Goal: Task Accomplishment & Management: Manage account settings

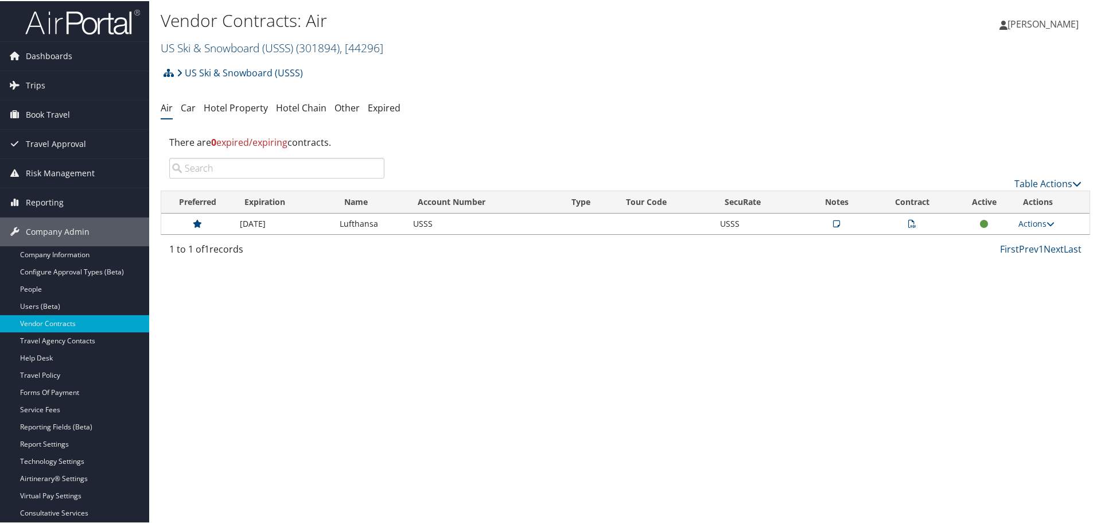
click at [232, 50] on link "US Ski & Snowboard (USSS) ( 301894 ) , [ 44296 ]" at bounding box center [272, 46] width 223 height 15
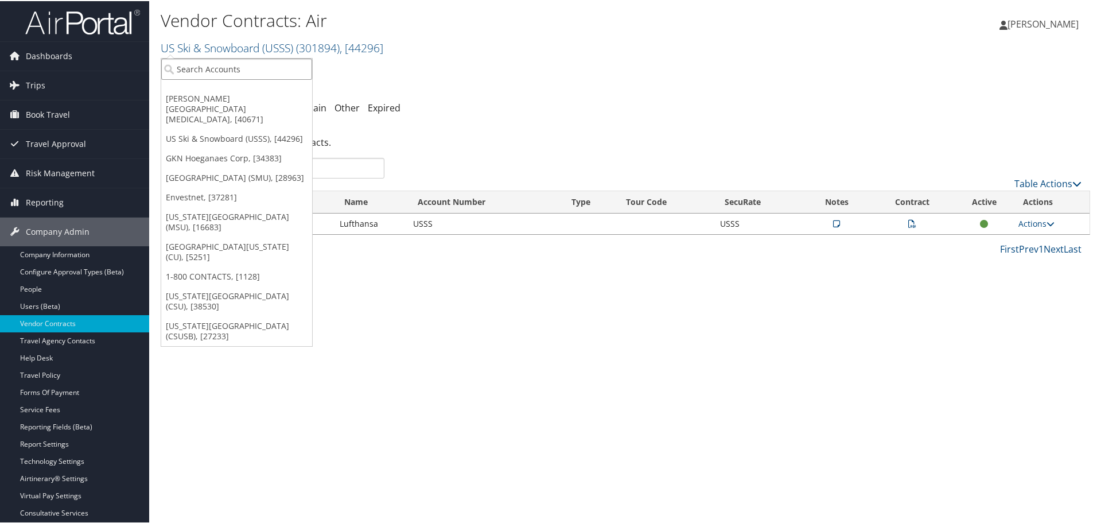
click at [240, 65] on input "search" at bounding box center [236, 67] width 151 height 21
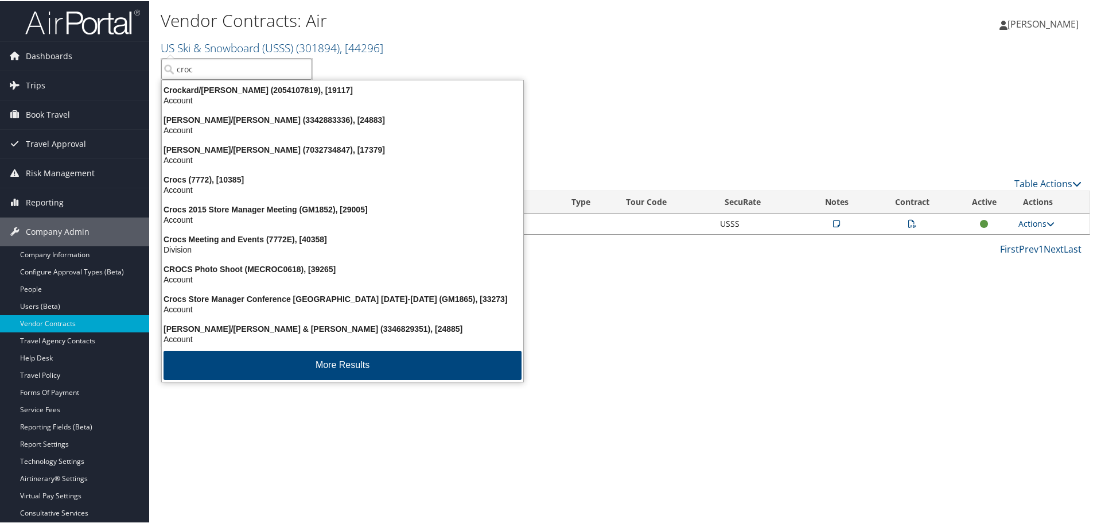
type input "crocs"
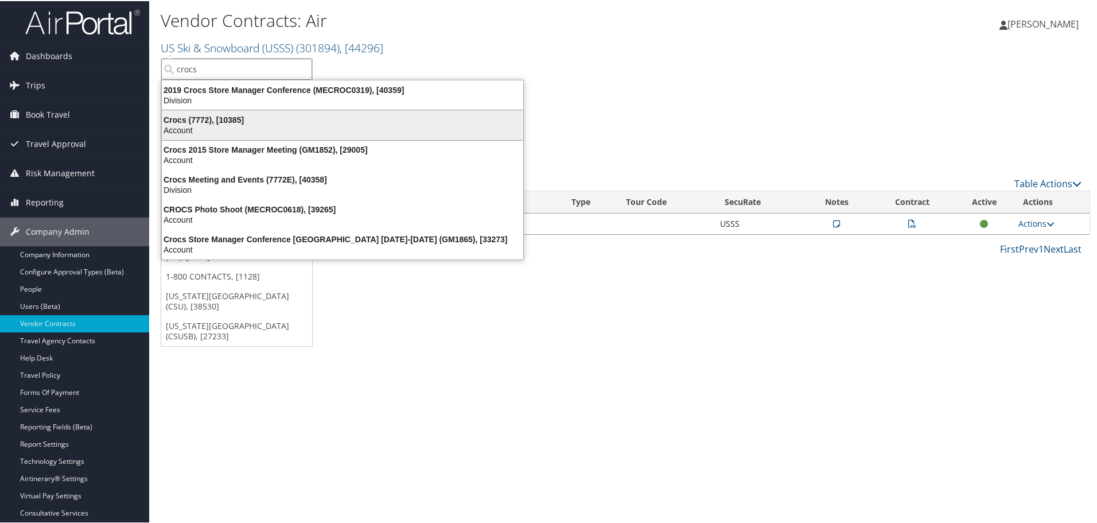
click at [231, 114] on div "Crocs (7772), [10385]" at bounding box center [342, 119] width 375 height 10
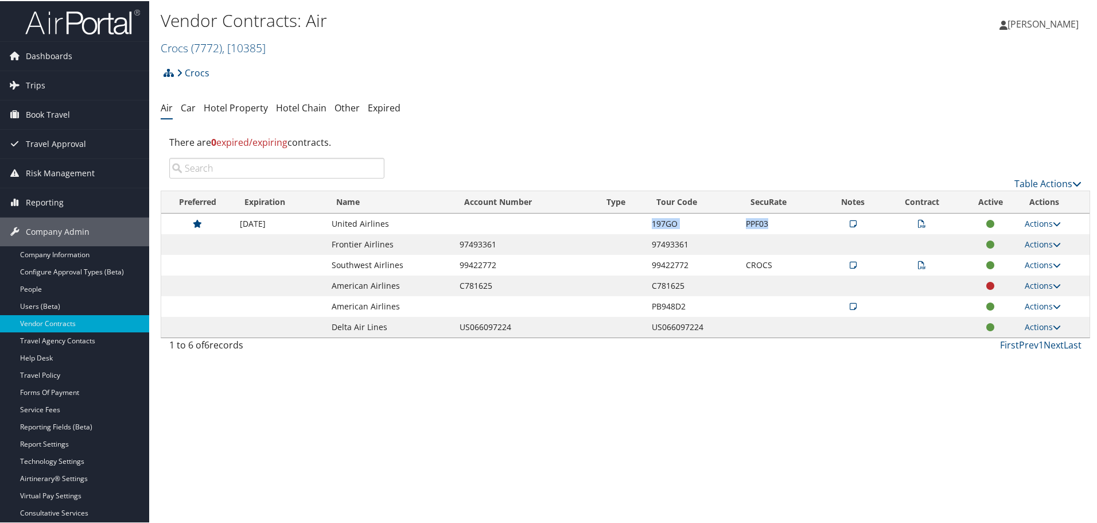
drag, startPoint x: 651, startPoint y: 223, endPoint x: 783, endPoint y: 221, distance: 132.0
click at [783, 221] on tr "[DATE] United Airlines 197GO PPF03 Actions View Notes View Contracts Edit Contr…" at bounding box center [625, 222] width 928 height 21
click at [920, 224] on icon at bounding box center [922, 223] width 8 height 8
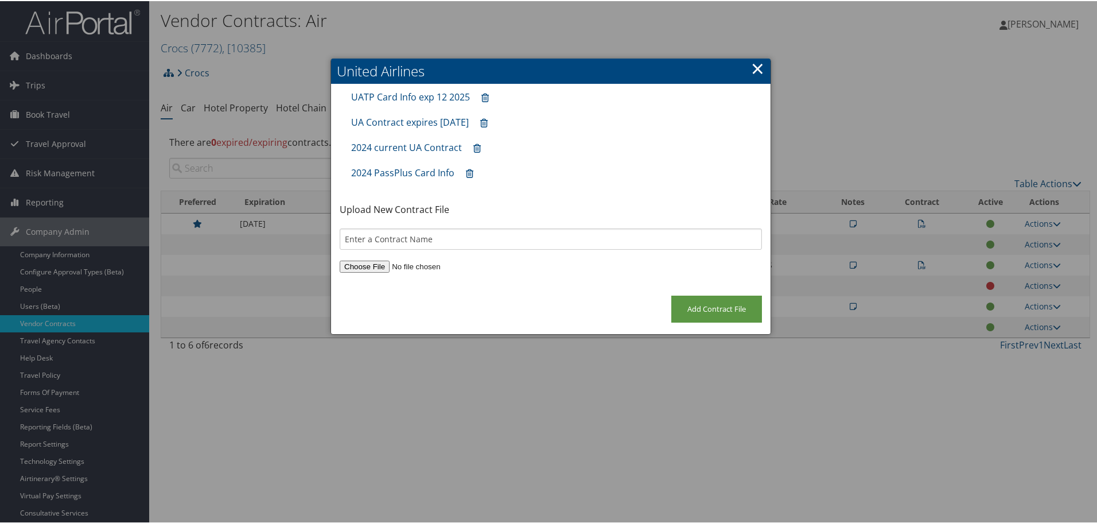
click at [757, 67] on link "×" at bounding box center [757, 67] width 13 height 23
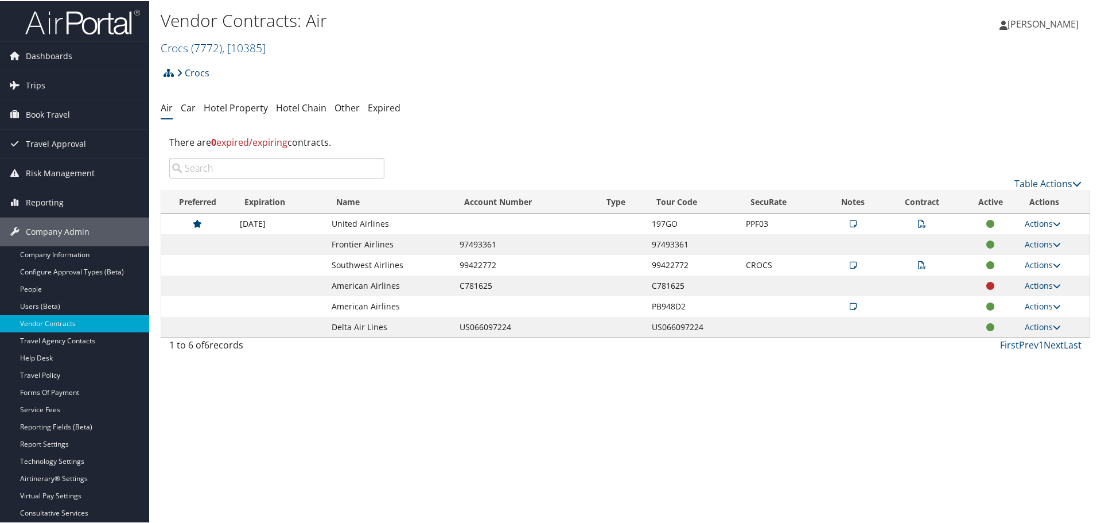
click at [918, 227] on icon at bounding box center [922, 223] width 8 height 8
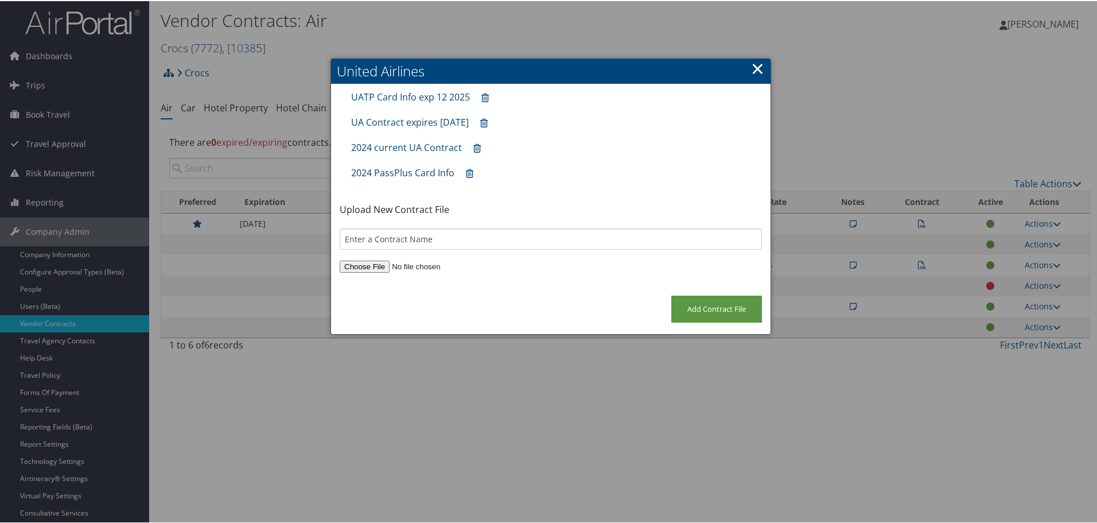
click at [852, 226] on div at bounding box center [551, 261] width 1102 height 523
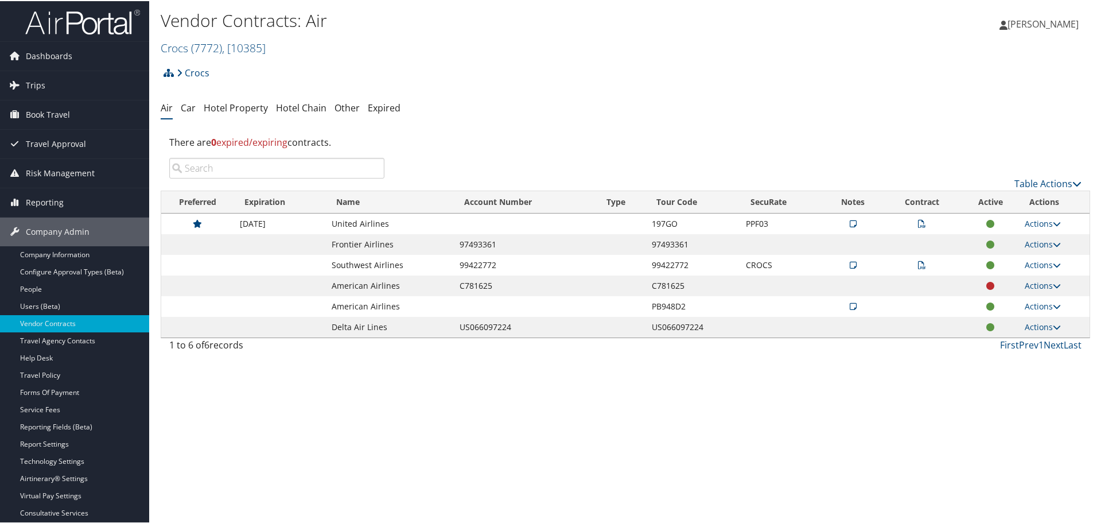
click at [850, 221] on icon at bounding box center [853, 223] width 7 height 8
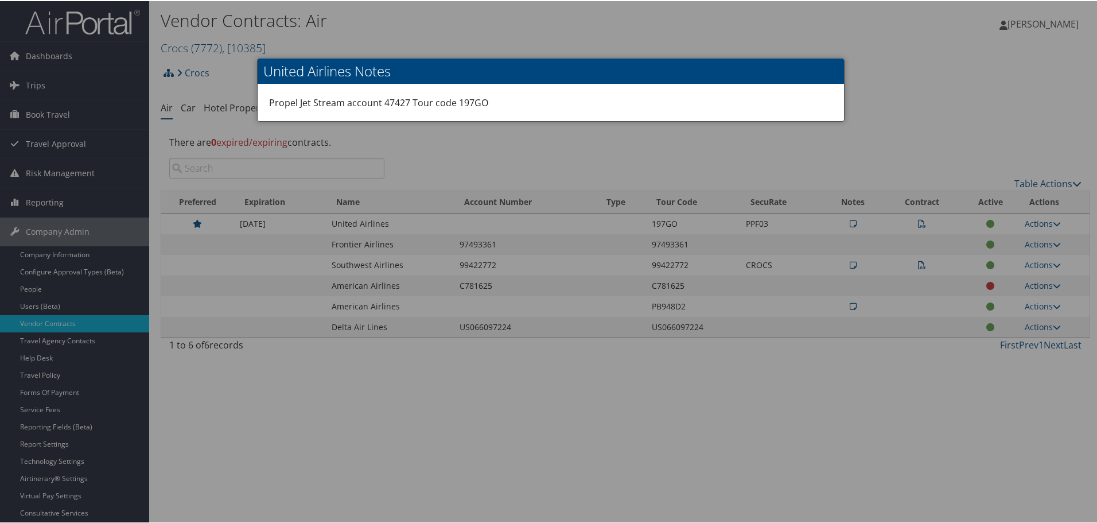
click at [917, 161] on div at bounding box center [551, 261] width 1102 height 523
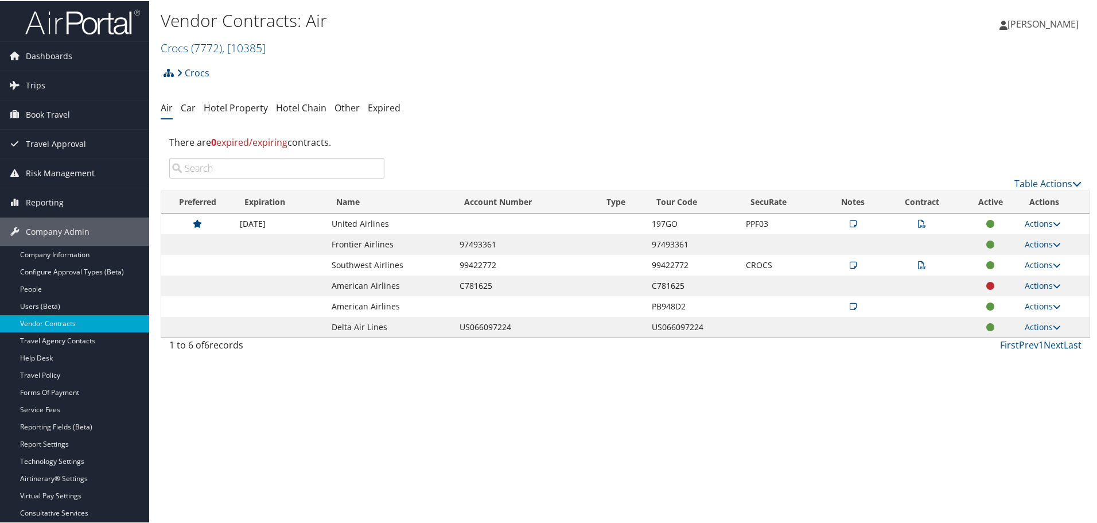
click at [918, 220] on icon at bounding box center [922, 223] width 8 height 8
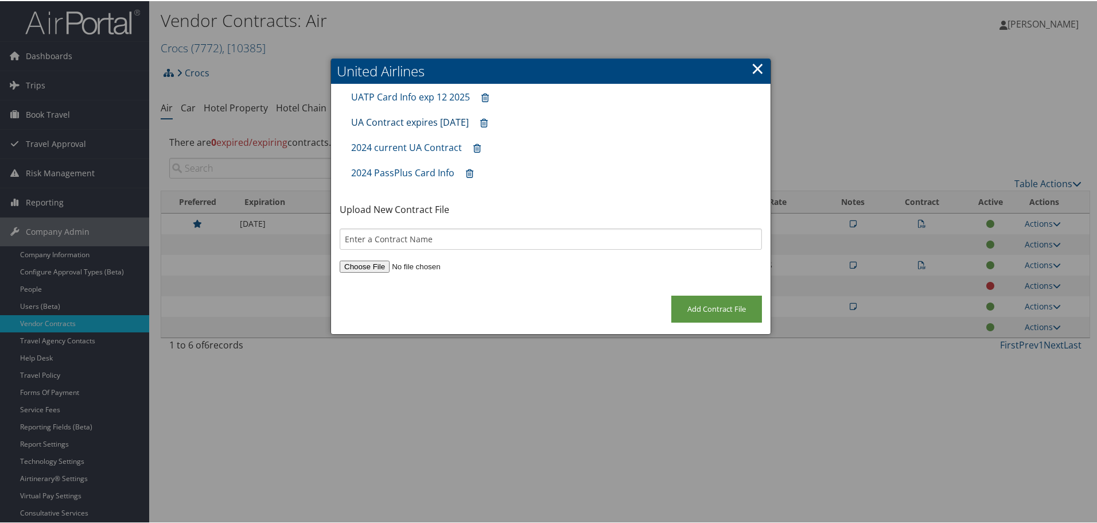
click at [402, 122] on link "UA Contract expires [DATE]" at bounding box center [410, 121] width 118 height 13
click at [752, 65] on link "×" at bounding box center [757, 67] width 13 height 23
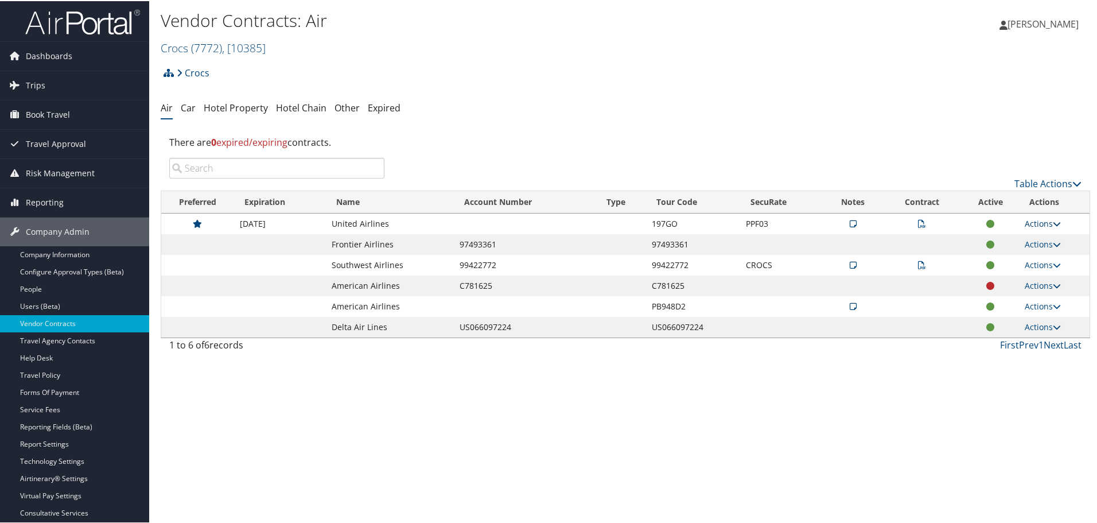
click at [1048, 218] on link "Actions" at bounding box center [1043, 222] width 36 height 11
click at [1026, 282] on link "Edit Contract" at bounding box center [1016, 278] width 76 height 20
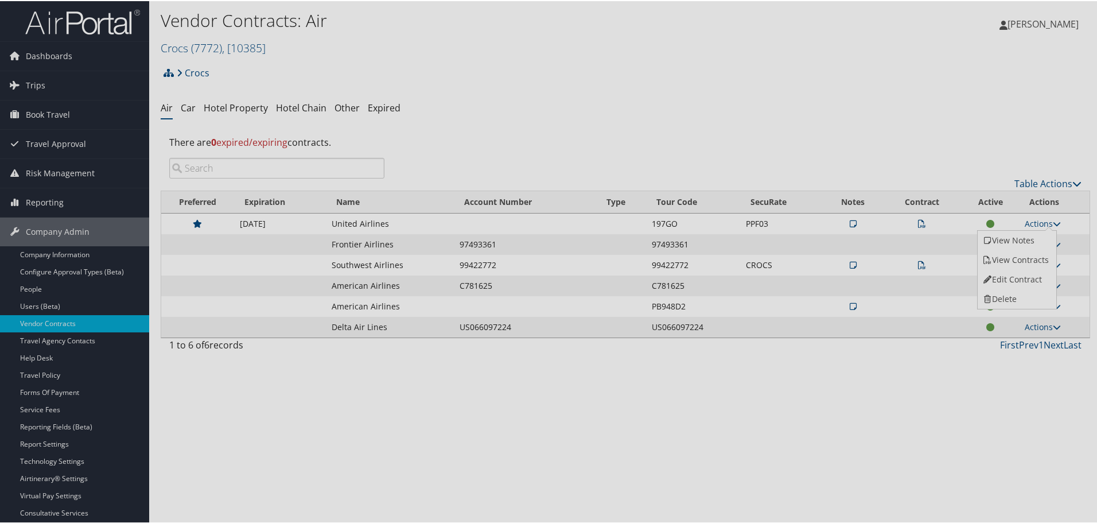
select select "[object Object]"
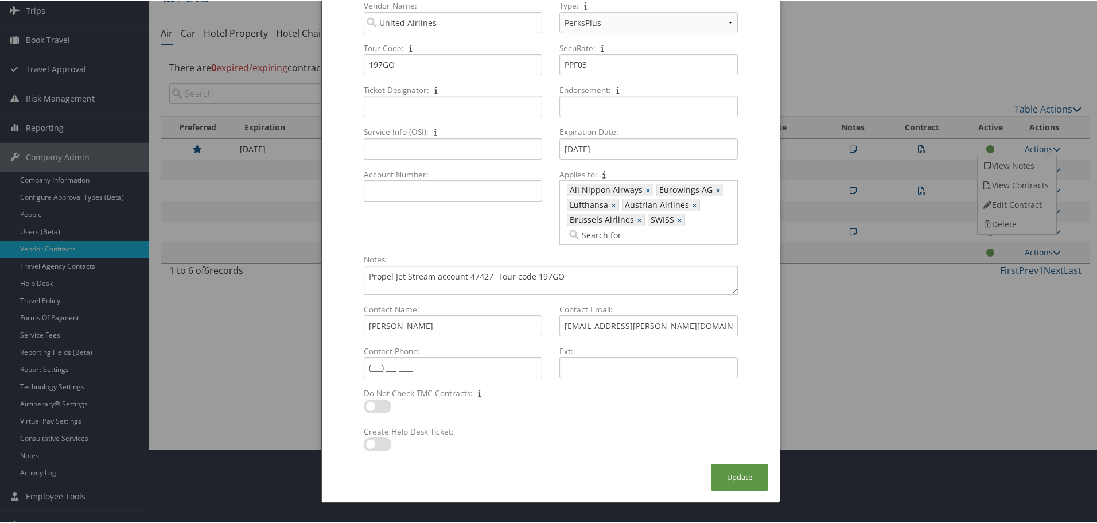
scroll to position [91, 0]
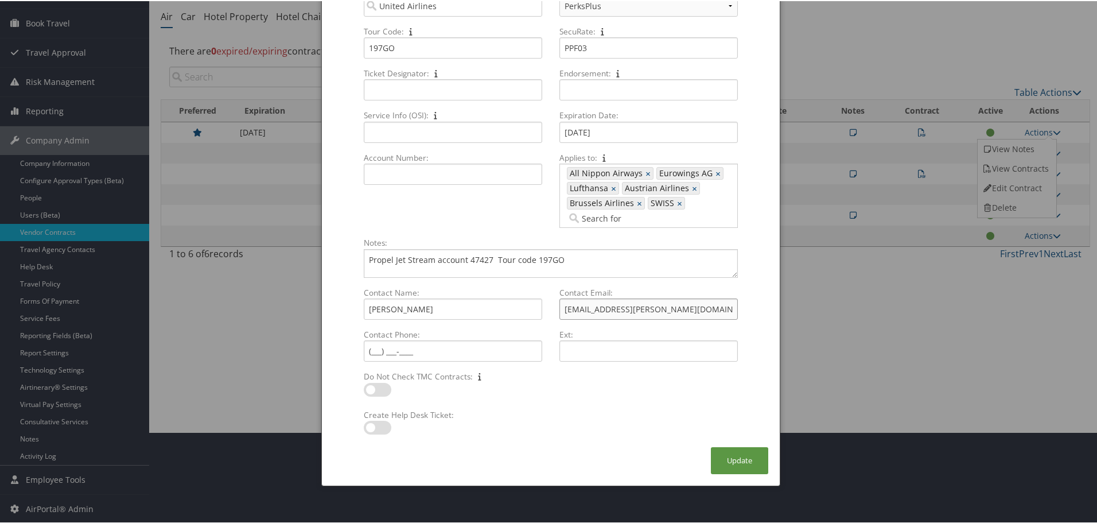
drag, startPoint x: 570, startPoint y: 303, endPoint x: 547, endPoint y: 302, distance: 22.4
click at [547, 302] on div "Contact Name: [PERSON_NAME] Multiple values The selected items contain differen…" at bounding box center [550, 328] width 391 height 84
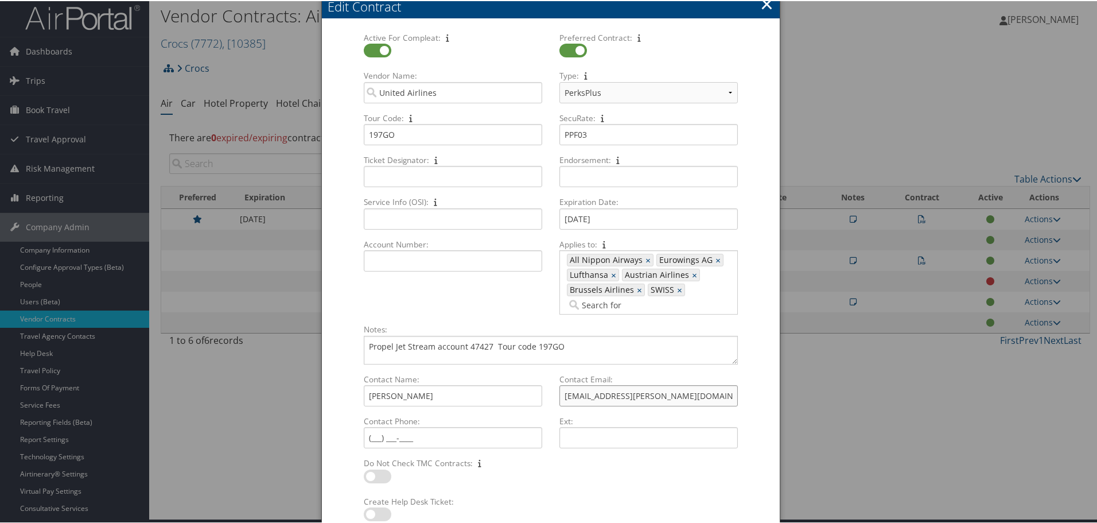
scroll to position [0, 0]
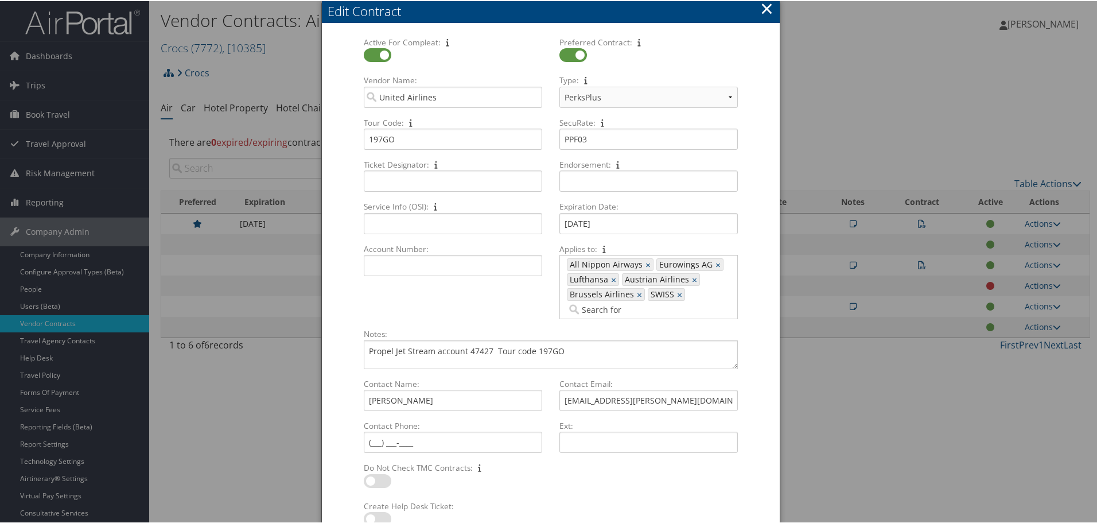
click at [767, 11] on button "×" at bounding box center [766, 7] width 13 height 23
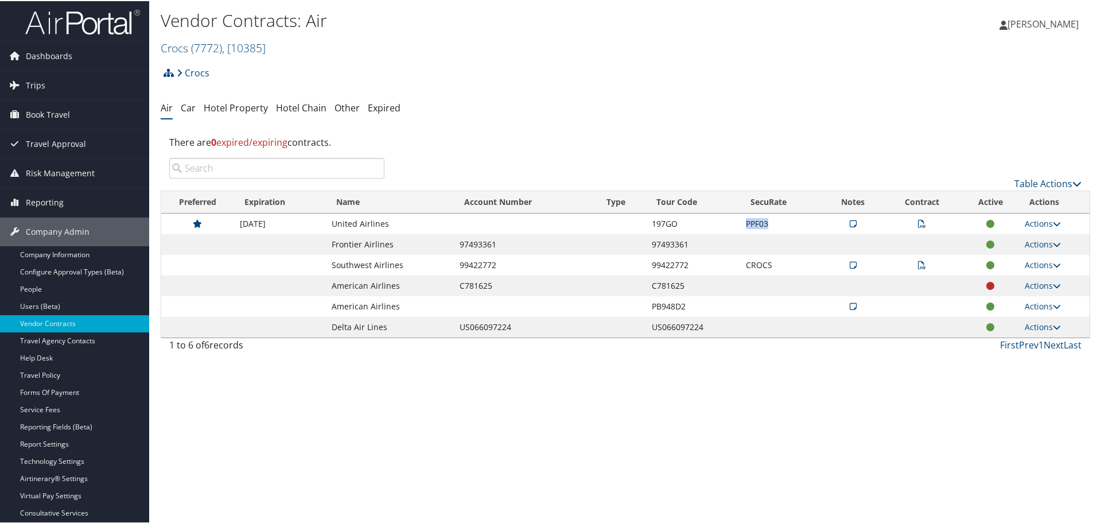
drag, startPoint x: 768, startPoint y: 224, endPoint x: 736, endPoint y: 231, distance: 32.3
click at [736, 231] on tr "[DATE] United Airlines 197GO PPF03 Actions View Notes View Contracts Edit Contr…" at bounding box center [625, 222] width 928 height 21
drag, startPoint x: 332, startPoint y: 287, endPoint x: 889, endPoint y: 305, distance: 556.8
click at [889, 305] on tbody "[DATE] United Airlines 197GO PPF03 Actions View Notes View Contracts Edit Contr…" at bounding box center [625, 274] width 928 height 124
click at [1053, 285] on icon at bounding box center [1057, 285] width 8 height 8
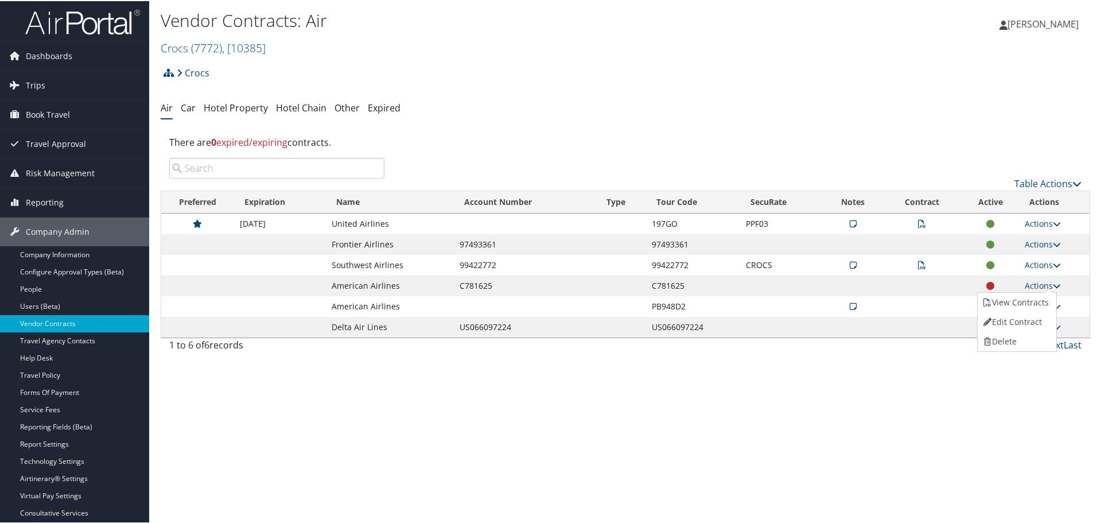
click at [745, 216] on td "PPF03" at bounding box center [782, 222] width 84 height 21
drag, startPoint x: 741, startPoint y: 225, endPoint x: 782, endPoint y: 229, distance: 41.6
click at [782, 229] on td "PPF03" at bounding box center [782, 222] width 84 height 21
click at [1048, 225] on link "Actions" at bounding box center [1043, 222] width 36 height 11
click at [1028, 277] on link "Edit Contract" at bounding box center [1016, 278] width 76 height 20
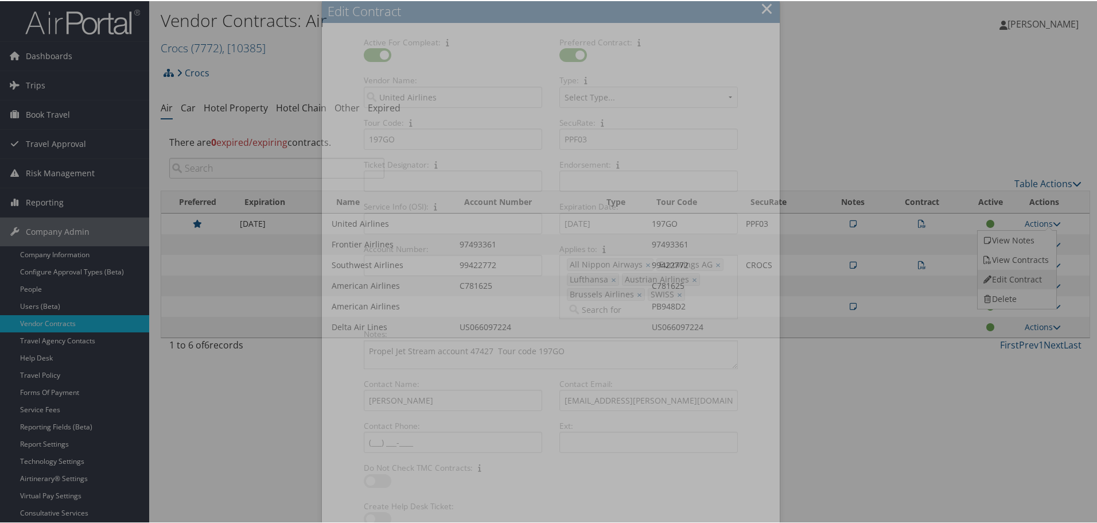
select select "[object Object]"
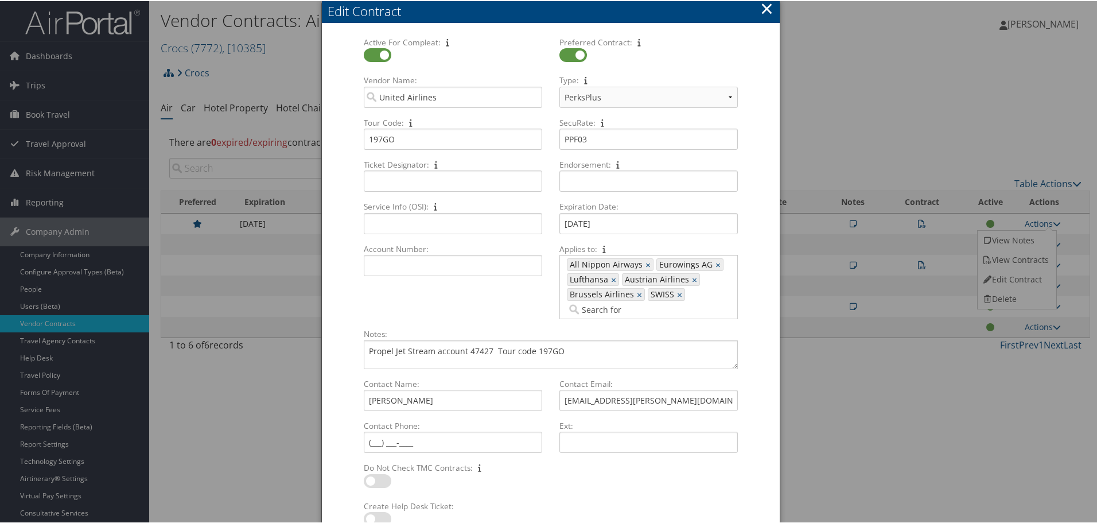
click at [760, 10] on button "×" at bounding box center [766, 7] width 13 height 23
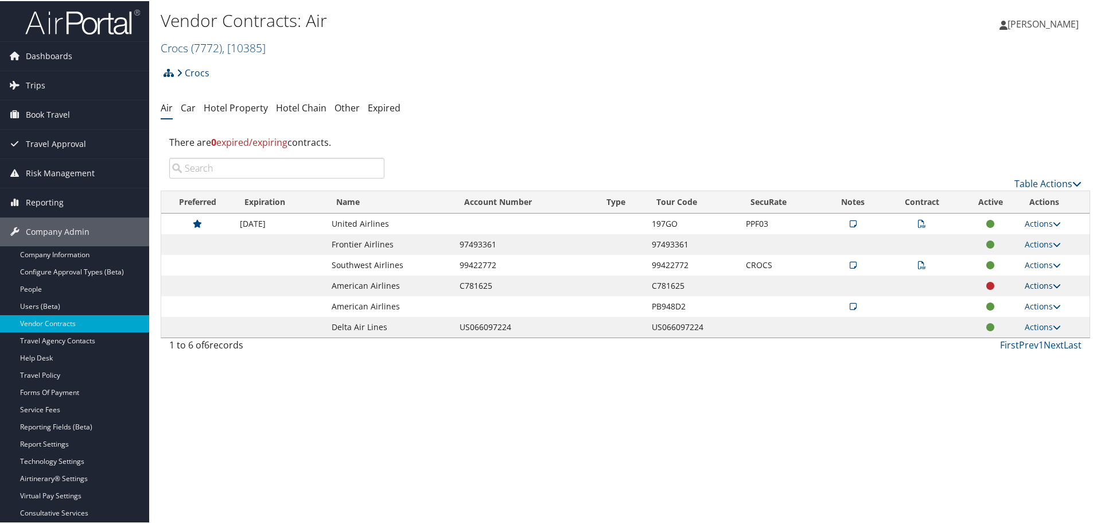
click at [1046, 289] on link "Actions" at bounding box center [1043, 284] width 36 height 11
click at [1006, 321] on link "Edit Contract" at bounding box center [1016, 321] width 76 height 20
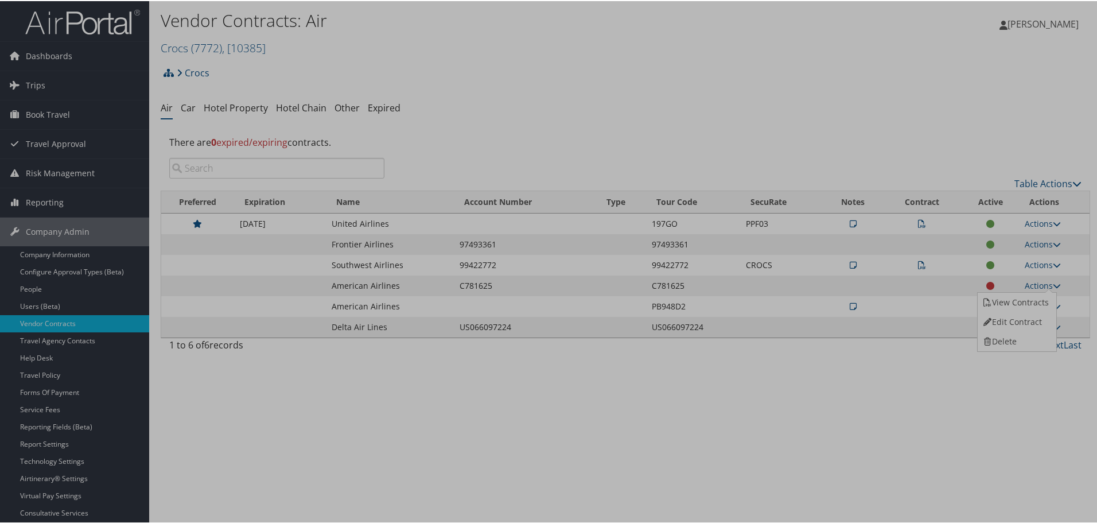
select select "[object Object]"
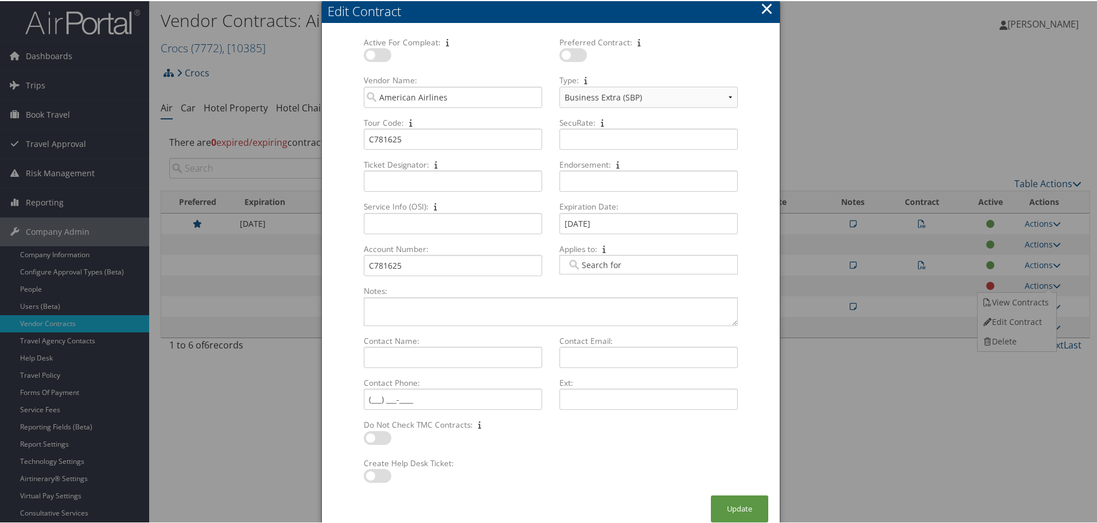
click at [761, 10] on button "×" at bounding box center [766, 7] width 13 height 23
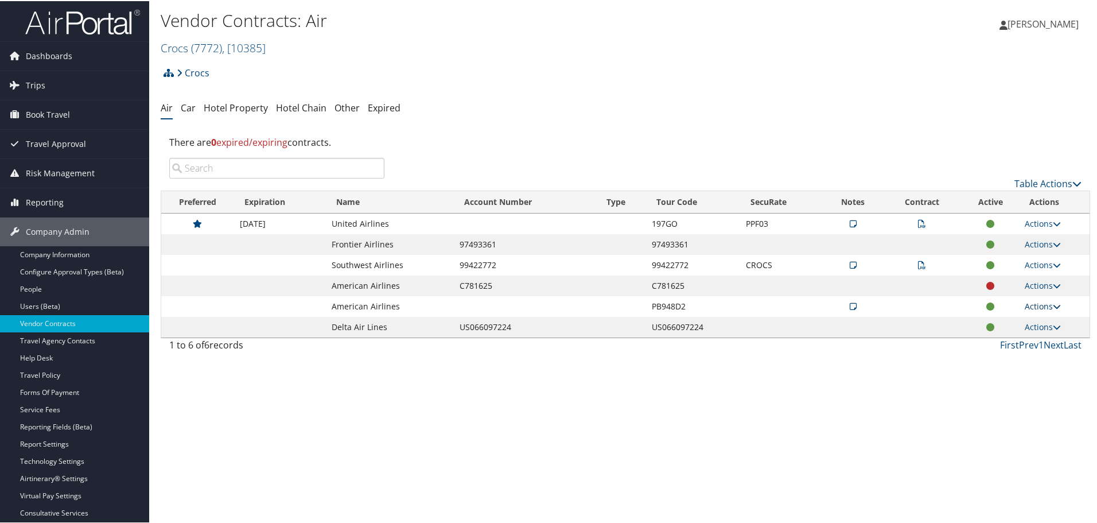
click at [1053, 308] on icon at bounding box center [1057, 305] width 8 height 8
drag, startPoint x: 1032, startPoint y: 358, endPoint x: 1033, endPoint y: 369, distance: 11.5
click at [1032, 361] on link "Edit Contract" at bounding box center [1016, 361] width 76 height 20
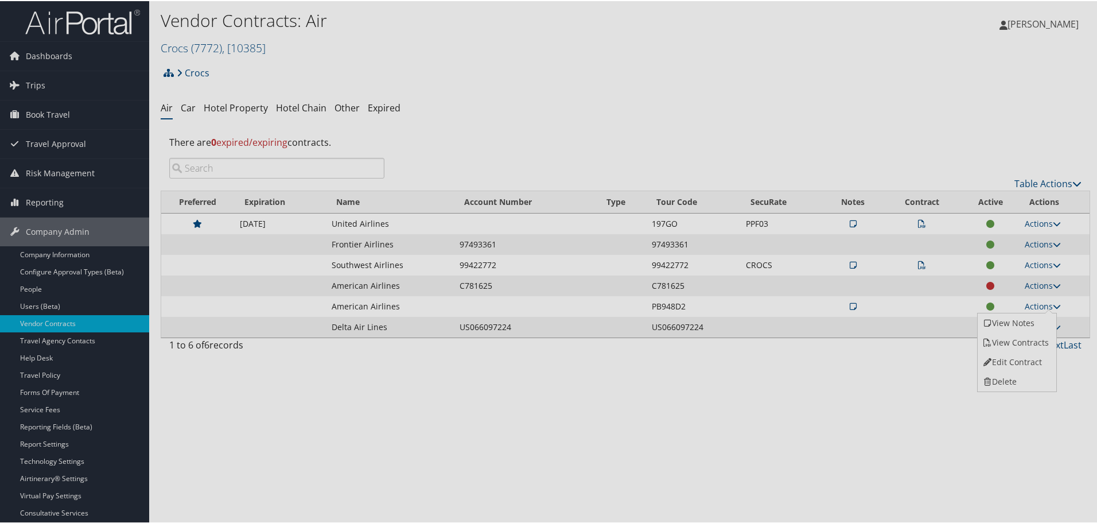
select select "[object Object]"
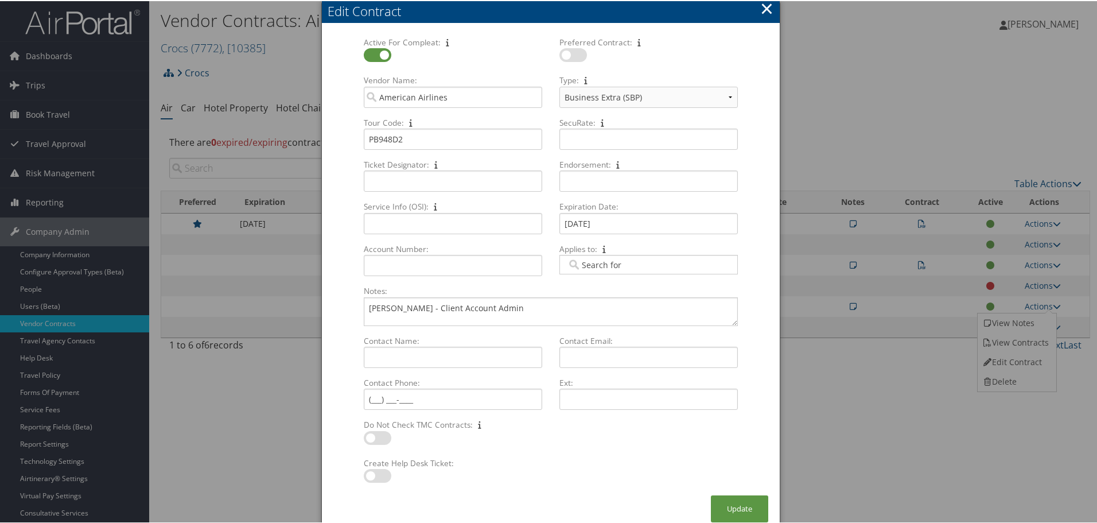
click at [765, 10] on button "×" at bounding box center [766, 7] width 13 height 23
